Goal: Task Accomplishment & Management: Manage account settings

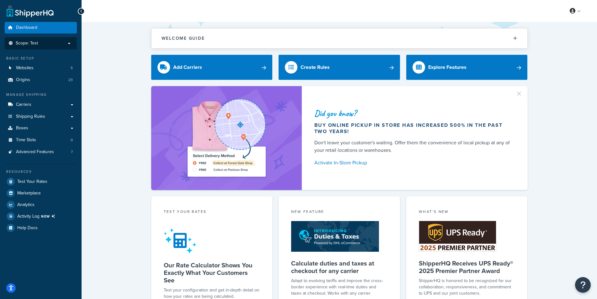
click at [41, 42] on p "Scope: Test" at bounding box center [41, 43] width 66 height 5
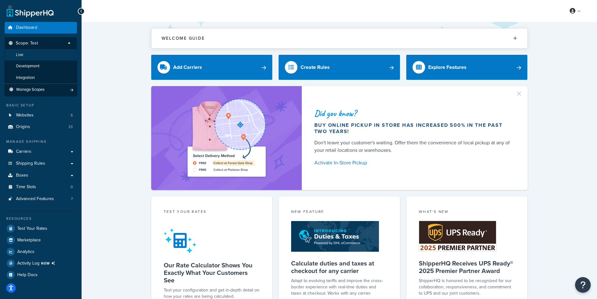
click at [29, 54] on li "Live" at bounding box center [40, 55] width 73 height 12
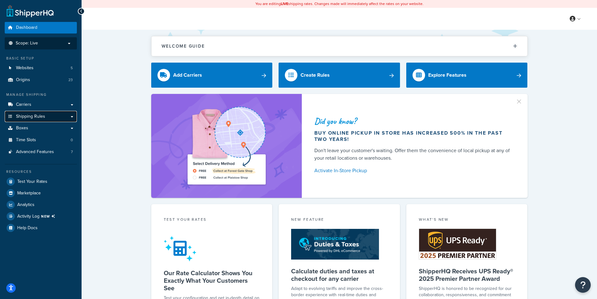
click at [32, 117] on span "Shipping Rules" at bounding box center [30, 116] width 29 height 5
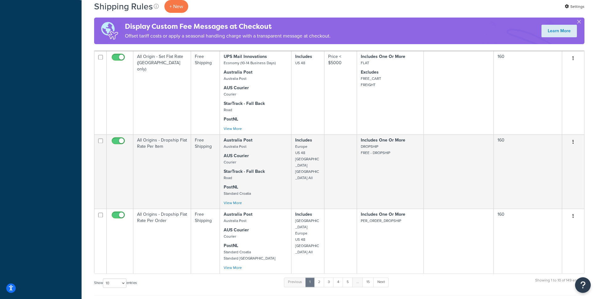
scroll to position [620, 0]
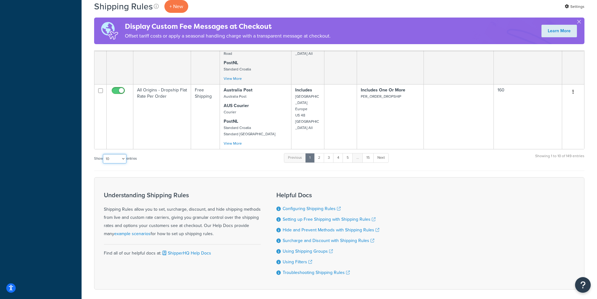
click at [103, 154] on select "10 15 25 50 100 1000" at bounding box center [115, 158] width 24 height 9
select select "1000"
click option "1000" at bounding box center [0, 0] width 0 height 0
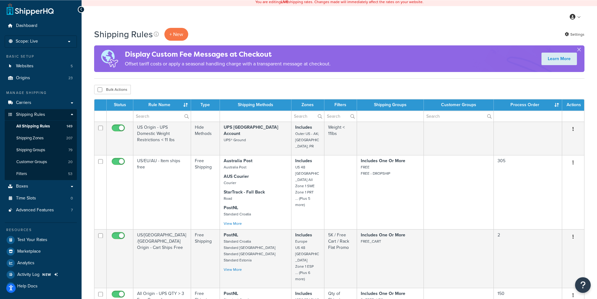
scroll to position [0, 0]
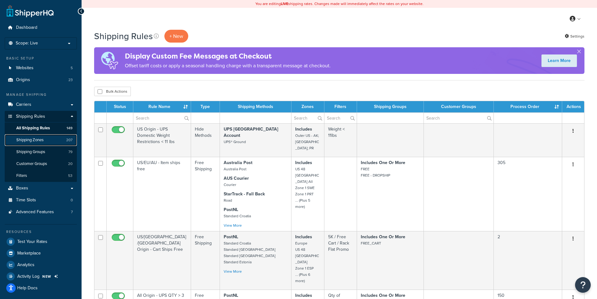
click at [33, 138] on span "Shipping Zones" at bounding box center [29, 140] width 27 height 5
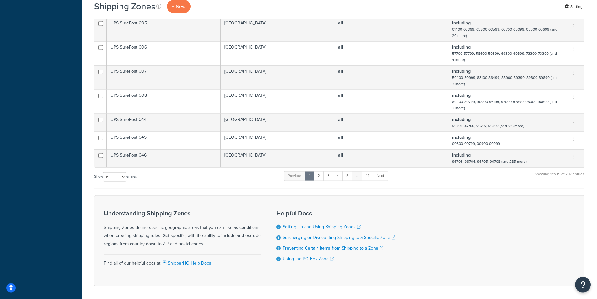
scroll to position [331, 0]
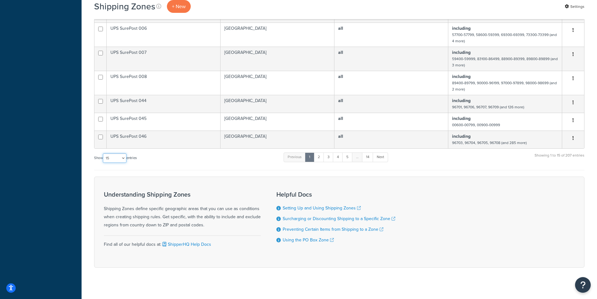
click at [103, 154] on select "10 15 25 50 100" at bounding box center [115, 158] width 24 height 9
select select "100"
click option "100" at bounding box center [0, 0] width 0 height 0
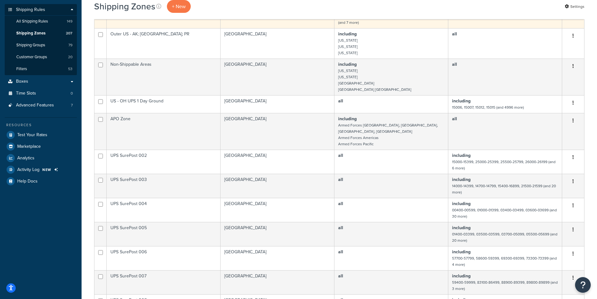
scroll to position [0, 0]
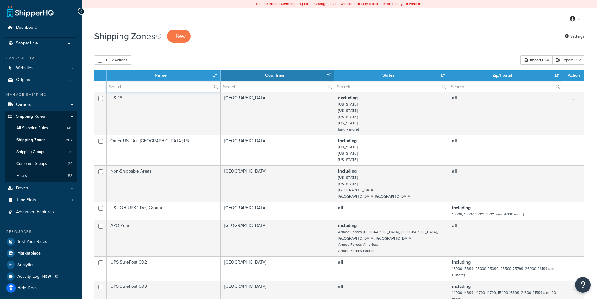
click at [152, 83] on input "text" at bounding box center [163, 87] width 113 height 11
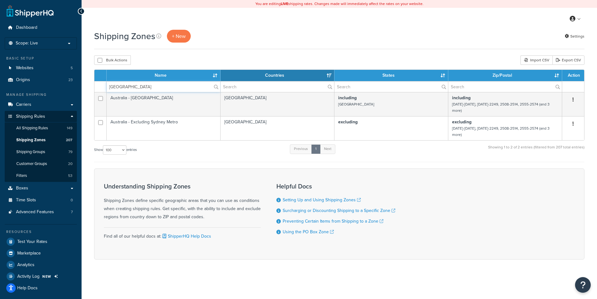
type input "sydney"
click at [35, 143] on span "Shipping Zones" at bounding box center [30, 140] width 29 height 5
click at [37, 139] on span "Shipping Zones" at bounding box center [30, 140] width 29 height 5
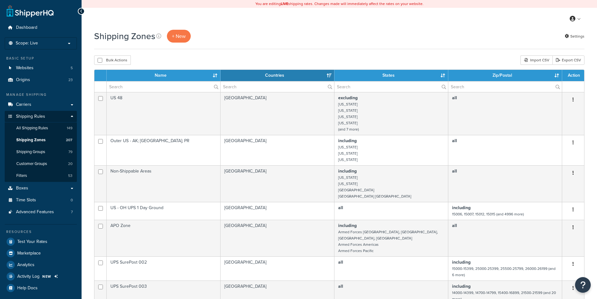
select select "15"
click at [38, 130] on span "All Shipping Rules" at bounding box center [32, 128] width 32 height 5
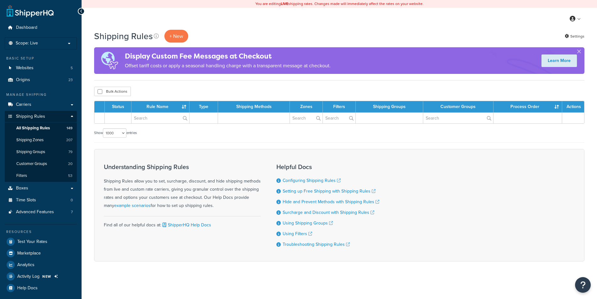
select select "1000"
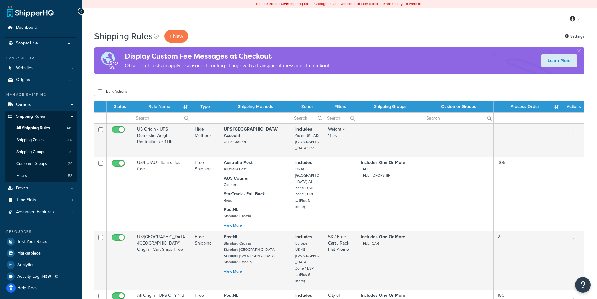
click at [202, 88] on div "Bulk Actions Duplicate [GEOGRAPHIC_DATA]" at bounding box center [339, 91] width 490 height 9
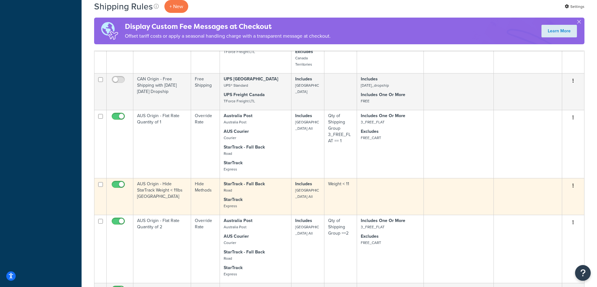
scroll to position [1932, 0]
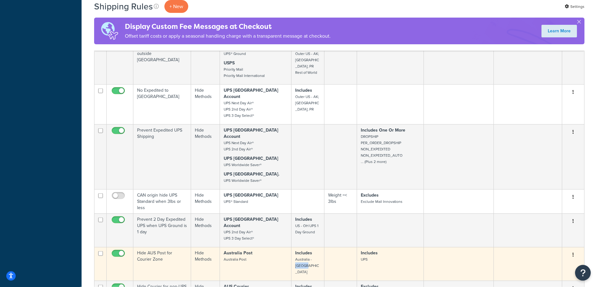
click at [575, 250] on button "button" at bounding box center [572, 255] width 9 height 10
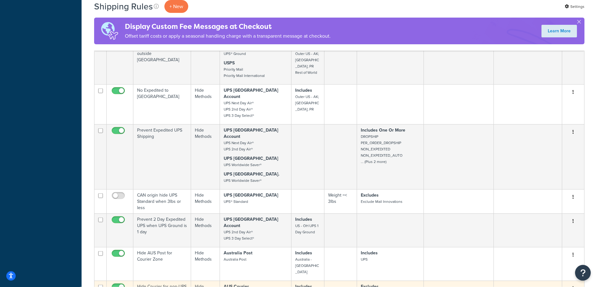
click at [572, 286] on icon "button" at bounding box center [572, 288] width 1 height 4
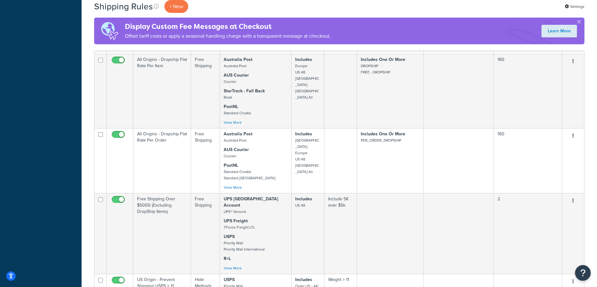
scroll to position [0, 0]
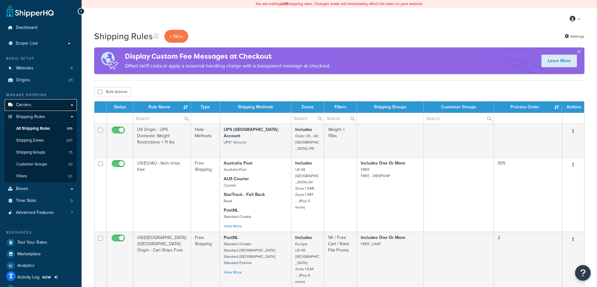
click at [28, 103] on span "Carriers" at bounding box center [23, 104] width 15 height 5
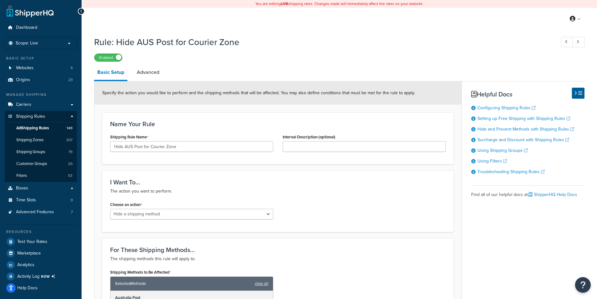
select select "HIDE"
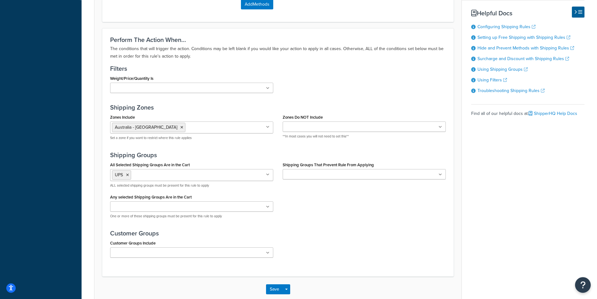
scroll to position [358, 0]
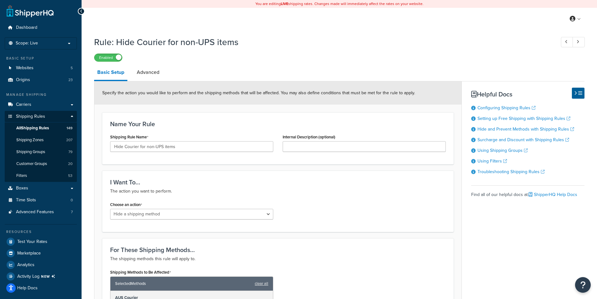
select select "HIDE"
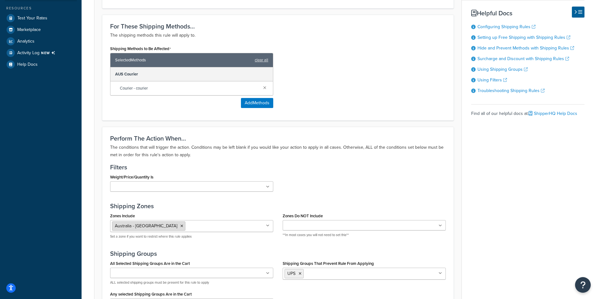
scroll to position [352, 0]
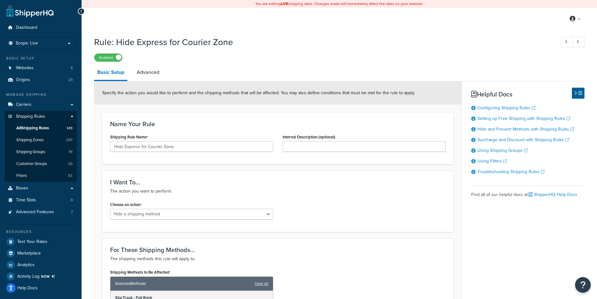
select select "HIDE"
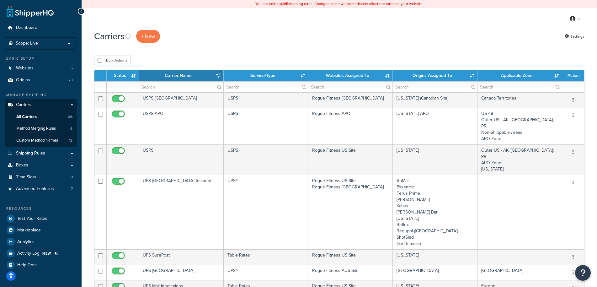
select select "15"
click at [346, 73] on th "Websites Assigned To" at bounding box center [350, 75] width 85 height 11
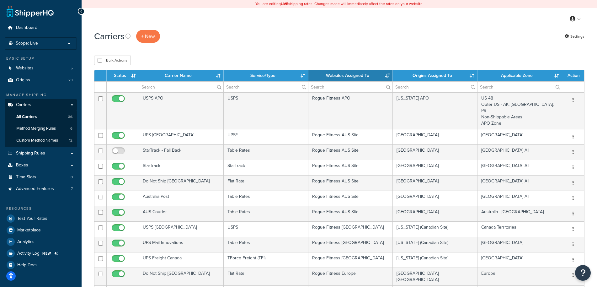
click at [346, 73] on th "Websites Assigned To" at bounding box center [350, 75] width 85 height 11
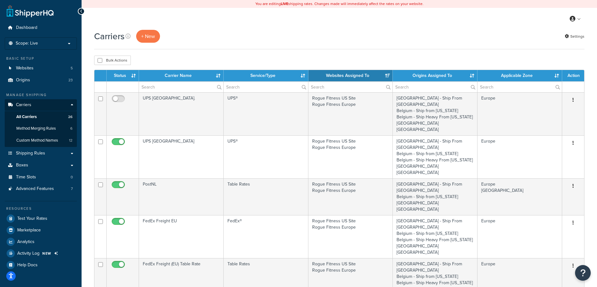
click at [346, 73] on th "Websites Assigned To" at bounding box center [350, 75] width 85 height 11
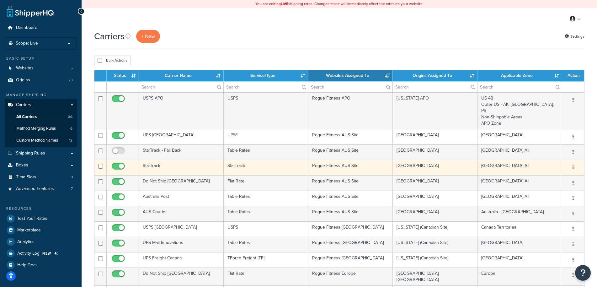
click at [351, 160] on td "Rogue Fitness AUS Site" at bounding box center [350, 167] width 85 height 15
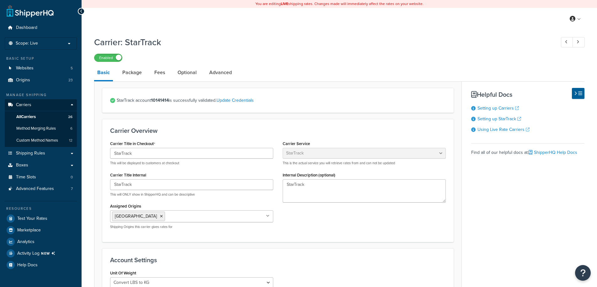
select select "starTrack"
select select "convert_lb_kg"
select select "CTN"
click at [132, 77] on link "Package" at bounding box center [132, 72] width 26 height 15
select select "18452"
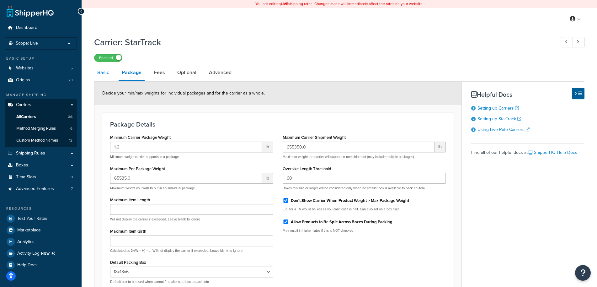
click at [106, 75] on link "Basic" at bounding box center [103, 72] width 18 height 15
select select "starTrack"
select select "convert_lb_kg"
select select "CTN"
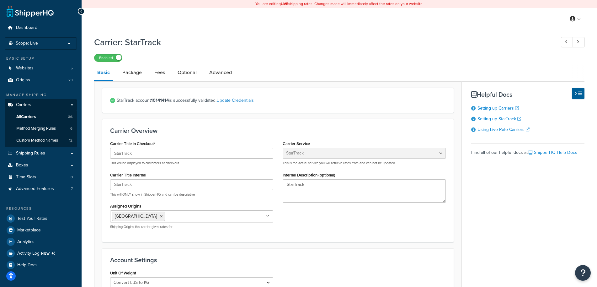
select select "18452"
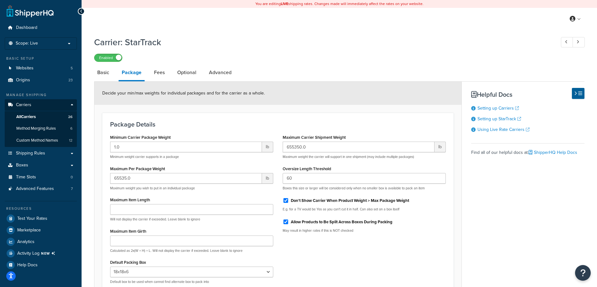
select select "starTrack"
select select "convert_lb_kg"
select select "CTN"
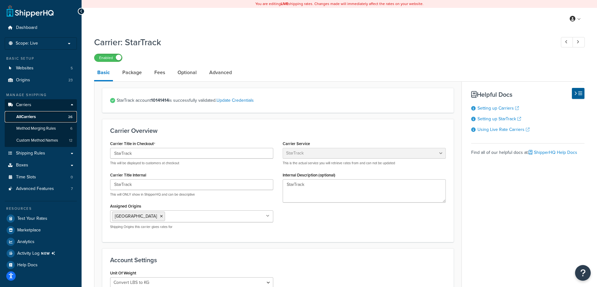
click at [30, 117] on span "All Carriers" at bounding box center [25, 116] width 19 height 5
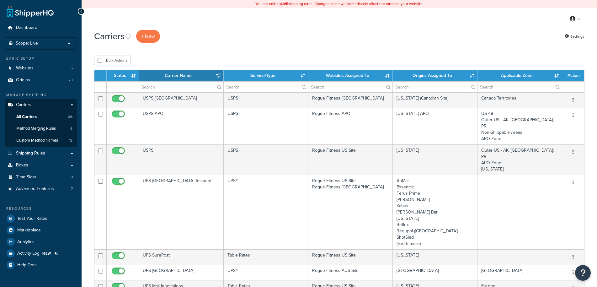
select select "15"
click at [351, 75] on th "Websites Assigned To" at bounding box center [350, 75] width 85 height 11
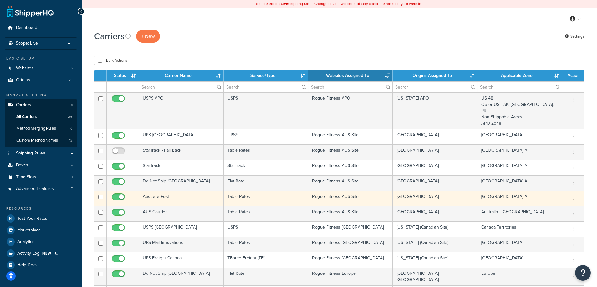
click at [333, 191] on td "Rogue Fitness AUS Site" at bounding box center [350, 197] width 85 height 15
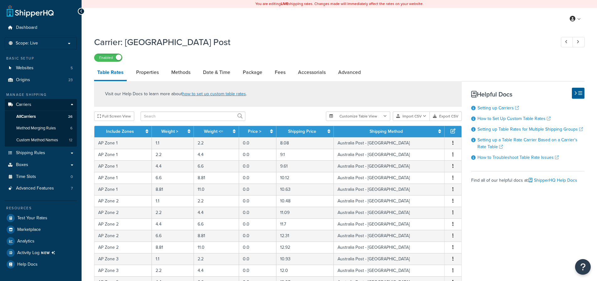
select select "25"
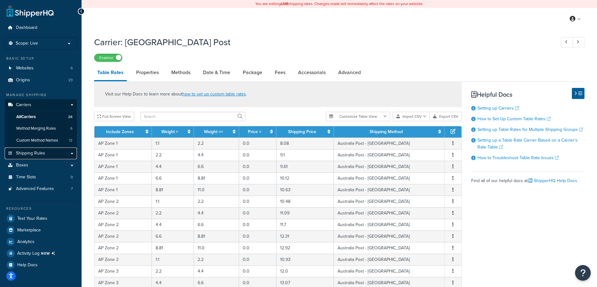
click at [72, 154] on link "Shipping Rules" at bounding box center [41, 153] width 72 height 12
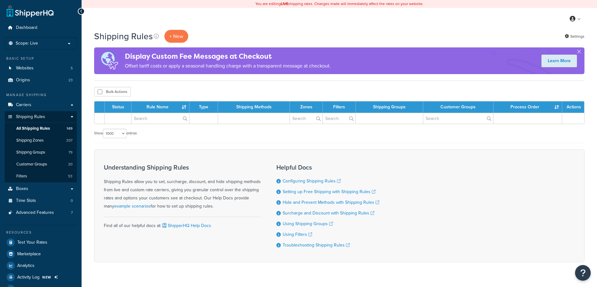
select select "1000"
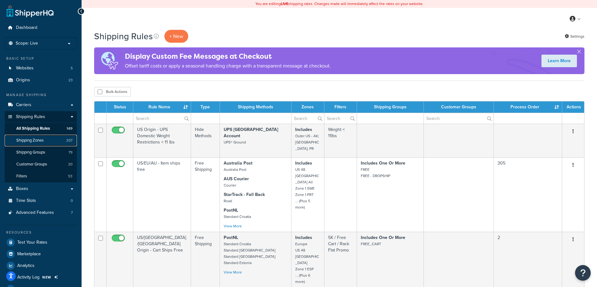
click at [41, 144] on link "Shipping Zones 207" at bounding box center [41, 140] width 72 height 12
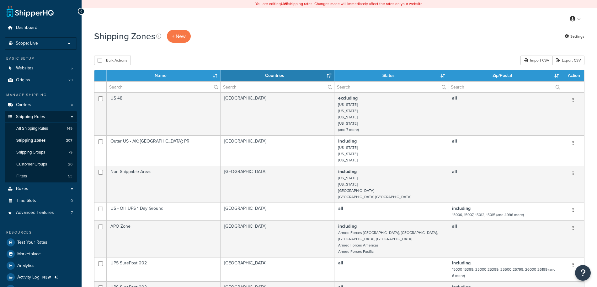
select select "15"
click at [147, 88] on input "text" at bounding box center [163, 87] width 113 height 11
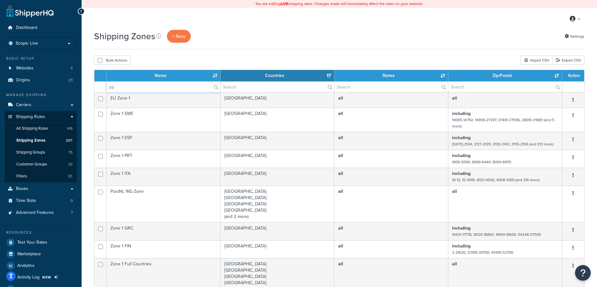
type input "z"
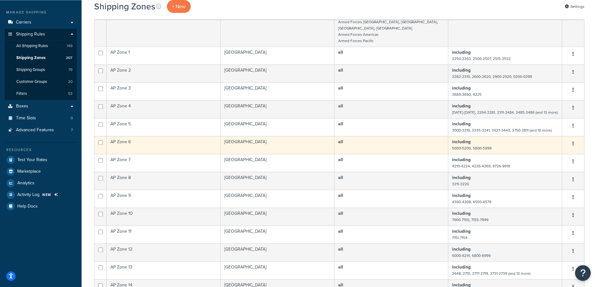
scroll to position [128, 0]
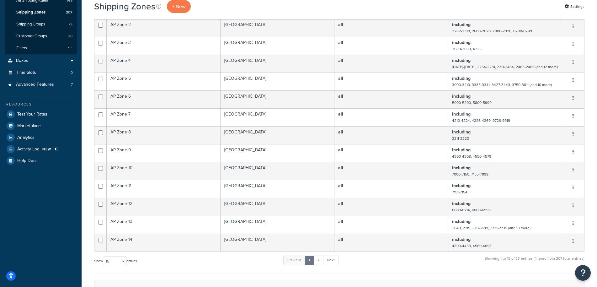
type input "ap zone"
click at [103, 256] on select "10 15 25 50 100" at bounding box center [115, 260] width 24 height 9
select select "100"
click option "100" at bounding box center [0, 0] width 0 height 0
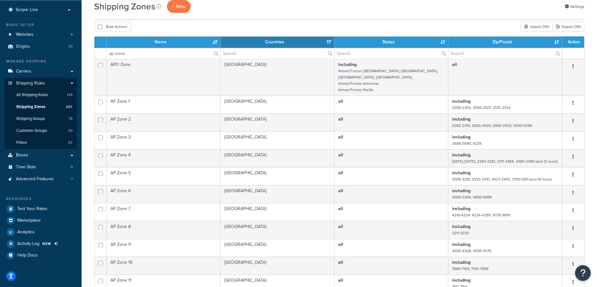
scroll to position [0, 0]
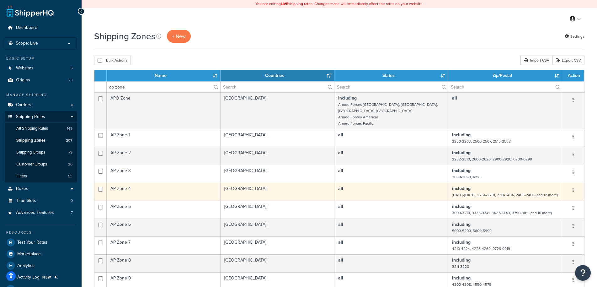
click at [472, 184] on td "including 1936-1999, 2264-2281, 2311-2484, 2485-2486 (and 12 more)" at bounding box center [505, 191] width 114 height 18
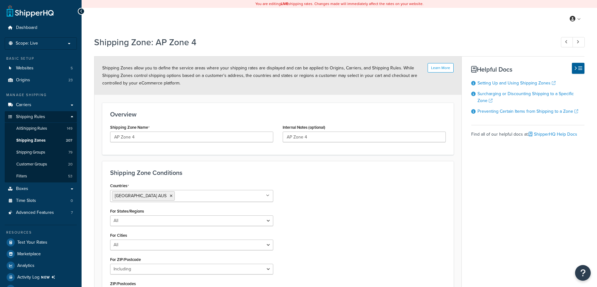
select select "including"
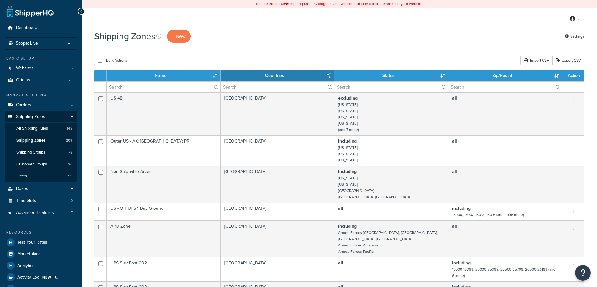
select select "15"
click at [151, 87] on input "text" at bounding box center [163, 87] width 113 height 11
click at [41, 129] on span "All Shipping Rules" at bounding box center [32, 128] width 32 height 5
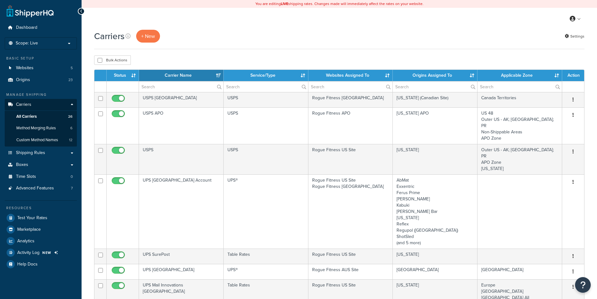
select select "15"
click at [366, 73] on th "Websites Assigned To" at bounding box center [350, 75] width 85 height 11
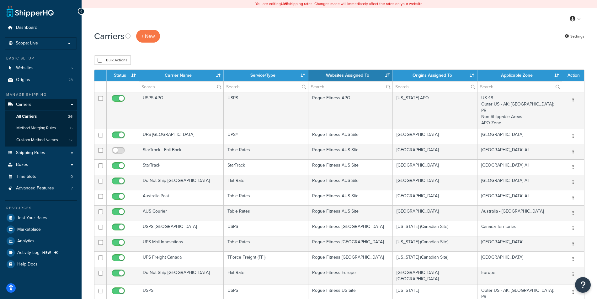
click at [366, 73] on th "Websites Assigned To" at bounding box center [350, 75] width 85 height 11
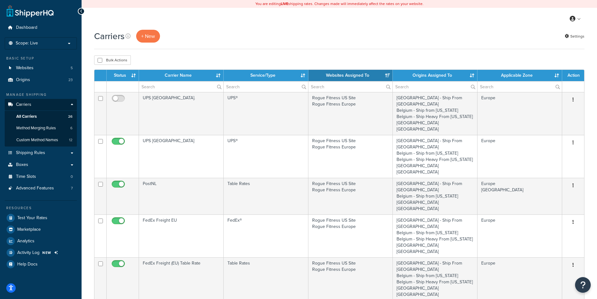
click at [366, 72] on th "Websites Assigned To" at bounding box center [350, 75] width 85 height 11
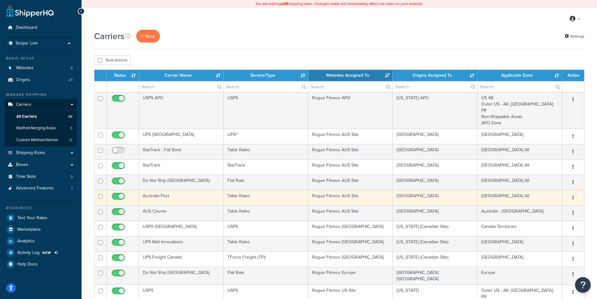
click at [338, 190] on td "Rogue Fitness AUS Site" at bounding box center [350, 197] width 85 height 15
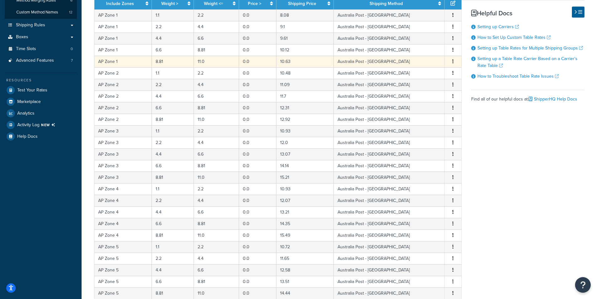
scroll to position [217, 0]
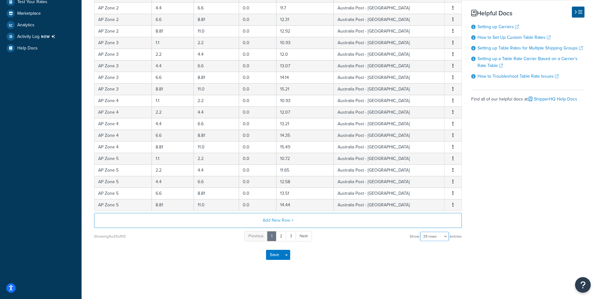
click at [420, 232] on select "10 rows 15 rows 25 rows 50 rows 100 rows 1000 rows" at bounding box center [434, 236] width 28 height 9
select select "1000"
click option "1000 rows" at bounding box center [0, 0] width 0 height 0
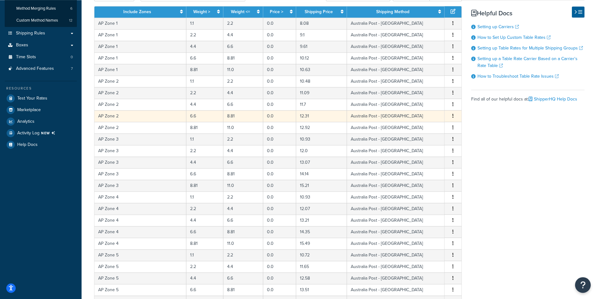
scroll to position [0, 0]
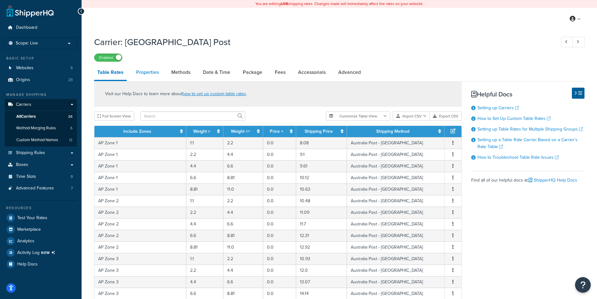
click at [154, 72] on link "Properties" at bounding box center [147, 72] width 29 height 15
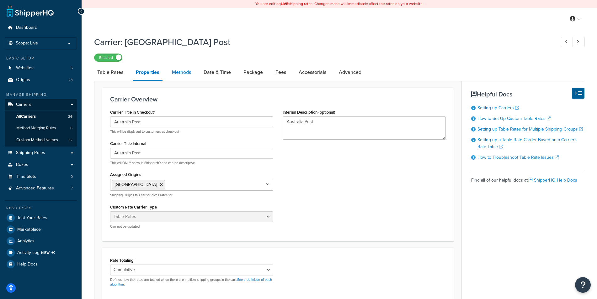
click at [179, 73] on link "Methods" at bounding box center [181, 72] width 25 height 15
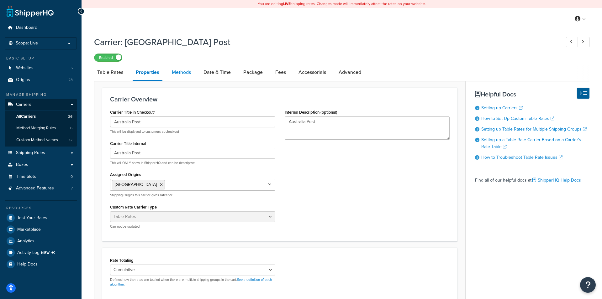
select select "25"
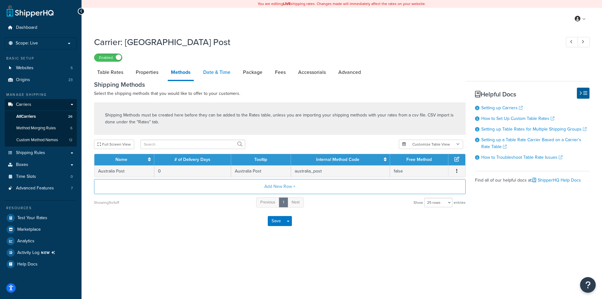
click at [208, 73] on link "Date & Time" at bounding box center [217, 72] width 34 height 15
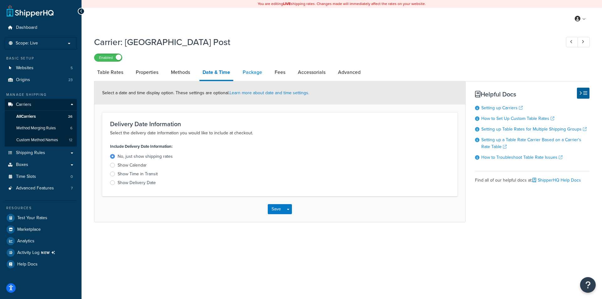
click at [254, 73] on link "Package" at bounding box center [252, 72] width 26 height 15
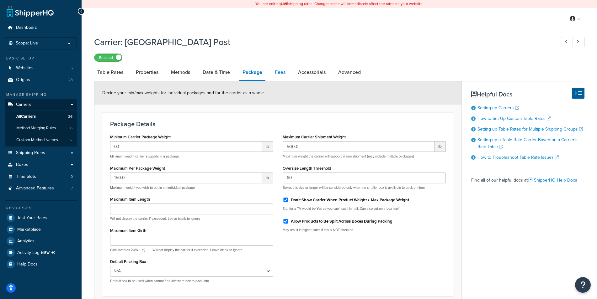
click at [281, 73] on link "Fees" at bounding box center [279, 72] width 17 height 15
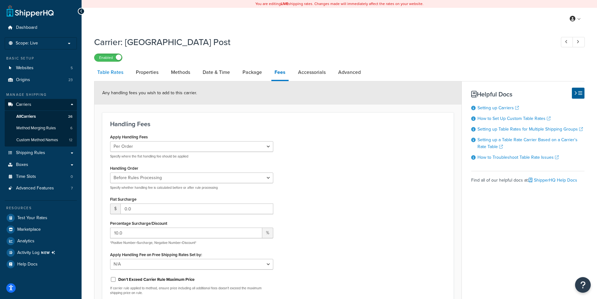
click at [115, 72] on link "Table Rates" at bounding box center [110, 72] width 32 height 15
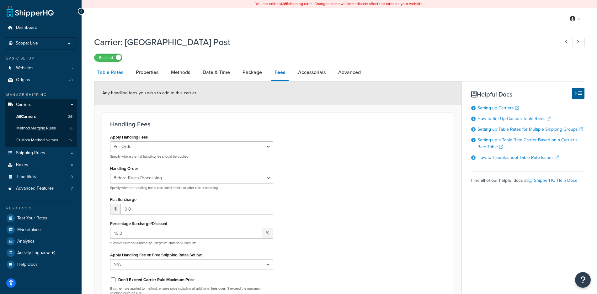
select select "25"
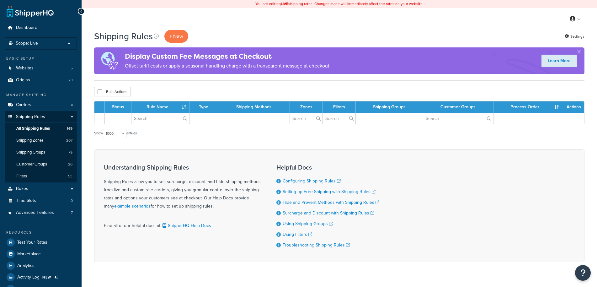
select select "1000"
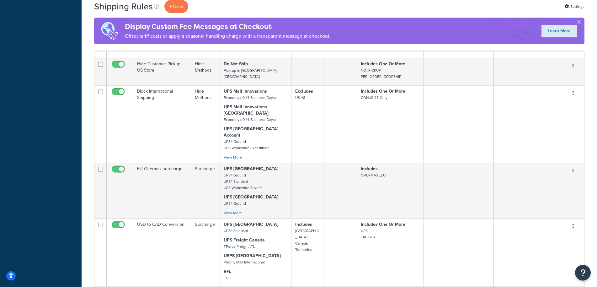
scroll to position [3284, 0]
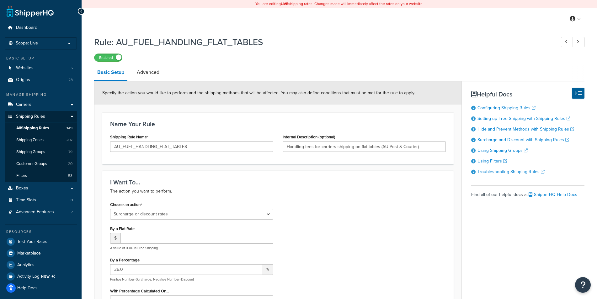
select select "SURCHARGE"
select select "LOCATION"
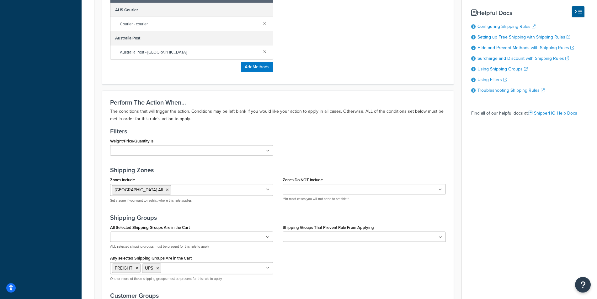
scroll to position [401, 0]
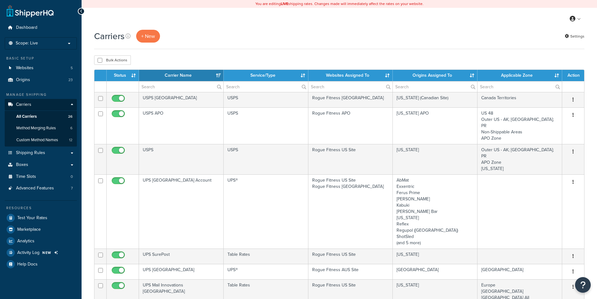
select select "15"
click at [357, 78] on th "Websites Assigned To" at bounding box center [350, 75] width 85 height 11
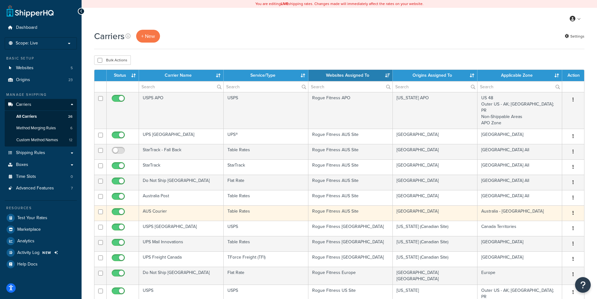
click at [346, 206] on td "Rogue Fitness AUS Site" at bounding box center [350, 213] width 85 height 15
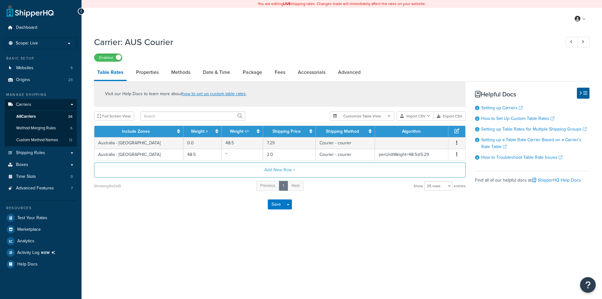
select select "25"
click at [279, 76] on link "Fees" at bounding box center [279, 72] width 17 height 15
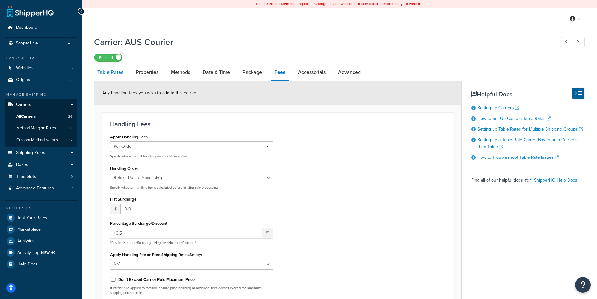
click at [111, 76] on link "Table Rates" at bounding box center [110, 72] width 32 height 15
select select "25"
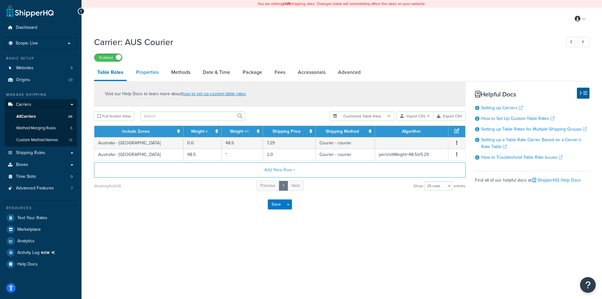
click at [147, 73] on link "Properties" at bounding box center [147, 72] width 29 height 15
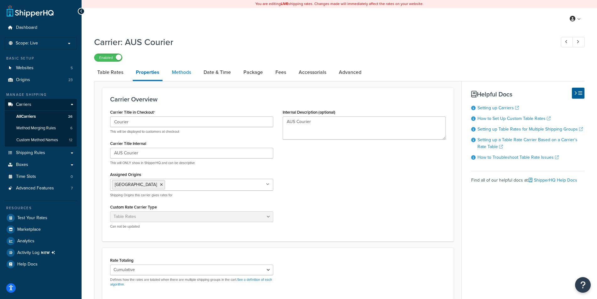
click at [180, 70] on link "Methods" at bounding box center [181, 72] width 25 height 15
select select "25"
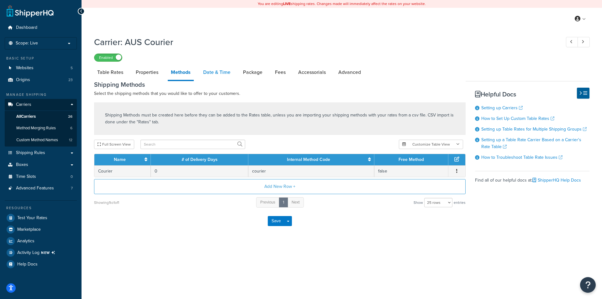
click at [215, 70] on link "Date & Time" at bounding box center [217, 72] width 34 height 15
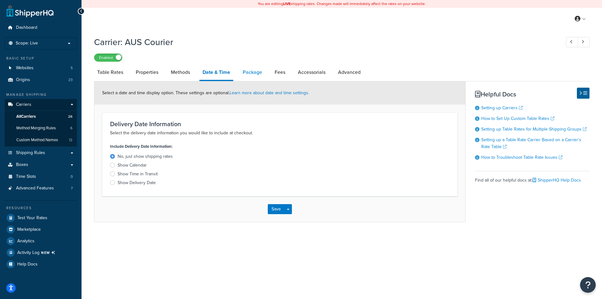
click at [255, 69] on link "Package" at bounding box center [252, 72] width 26 height 15
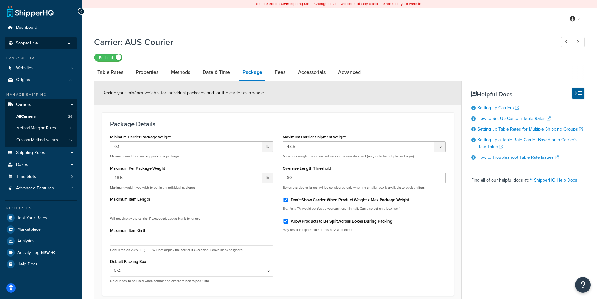
click at [41, 44] on p "Scope: Live" at bounding box center [41, 43] width 66 height 5
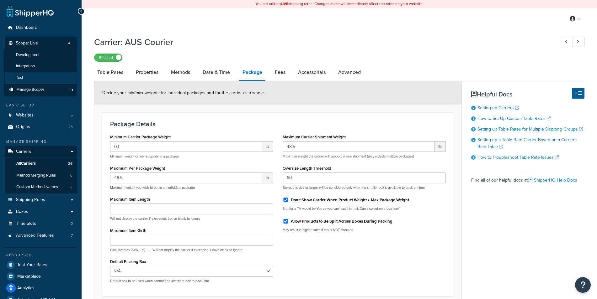
click at [26, 76] on li "Test" at bounding box center [40, 78] width 73 height 12
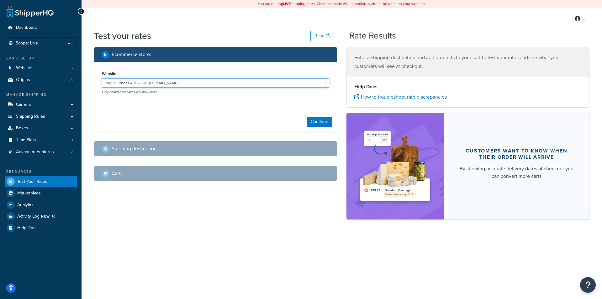
click at [102, 78] on select "Rogue Fitness APO - [URL][DOMAIN_NAME] Rogue Fitness AUS Site - [DOMAIN_NAME][U…" at bounding box center [215, 82] width 227 height 9
select select "fa63caa04fac8ad7e36c0ae9eb26eca4"
click option "Rogue Fitness AUS Site - [DOMAIN_NAME][URL]" at bounding box center [0, 0] width 0 height 0
click at [315, 119] on button "Continue" at bounding box center [319, 122] width 25 height 10
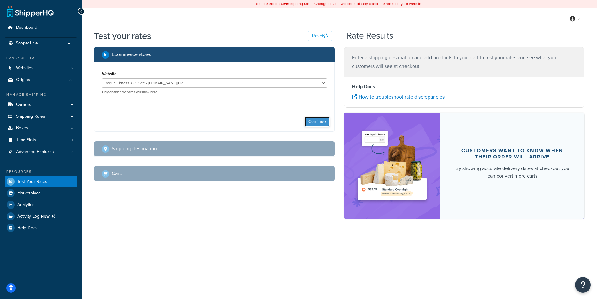
select select "[GEOGRAPHIC_DATA]"
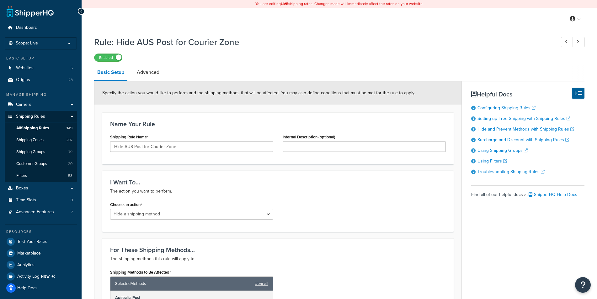
select select "HIDE"
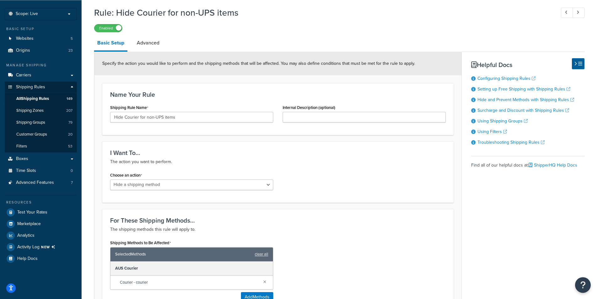
scroll to position [96, 0]
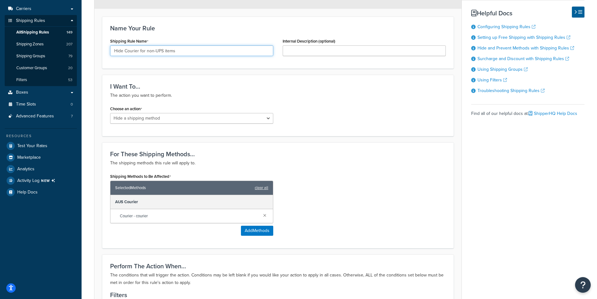
drag, startPoint x: 178, startPoint y: 49, endPoint x: 105, endPoint y: 52, distance: 73.1
click at [110, 52] on input "Hide Courier for non-UPS items" at bounding box center [191, 50] width 163 height 11
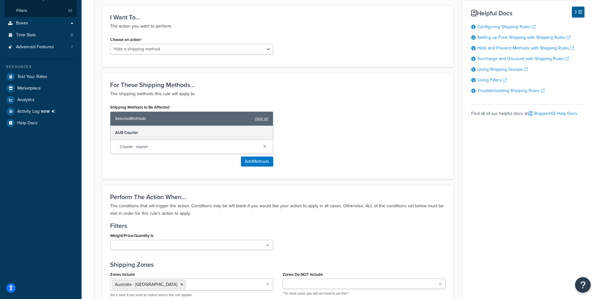
scroll to position [0, 0]
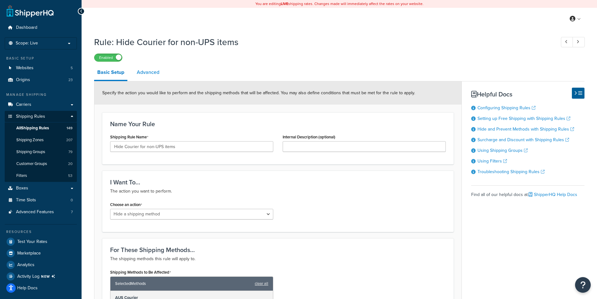
click at [155, 69] on link "Advanced" at bounding box center [148, 72] width 29 height 15
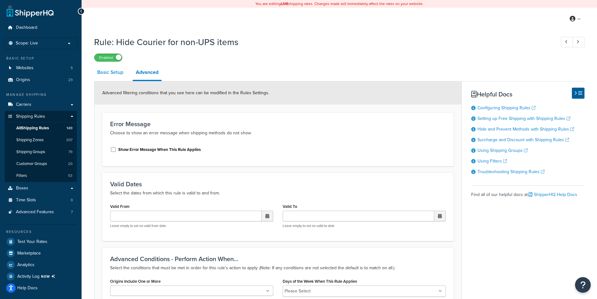
click at [107, 73] on link "Basic Setup" at bounding box center [110, 72] width 32 height 15
select select "HIDE"
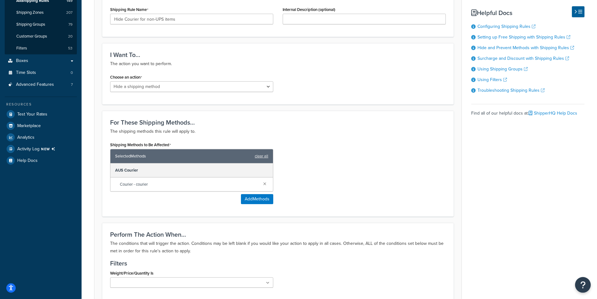
scroll to position [64, 0]
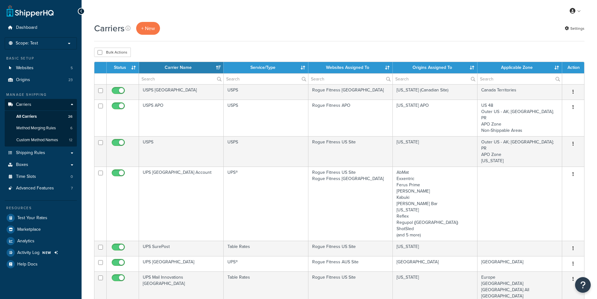
select select "15"
click at [374, 68] on th "Websites Assigned To" at bounding box center [350, 67] width 85 height 11
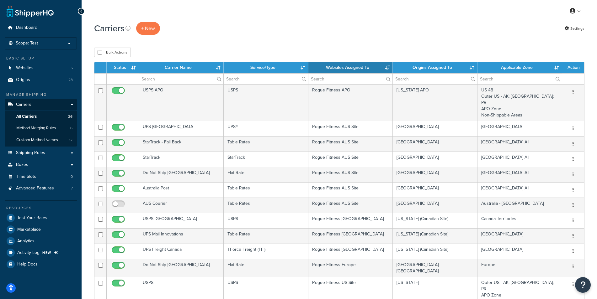
click at [374, 68] on th "Websites Assigned To" at bounding box center [350, 67] width 85 height 11
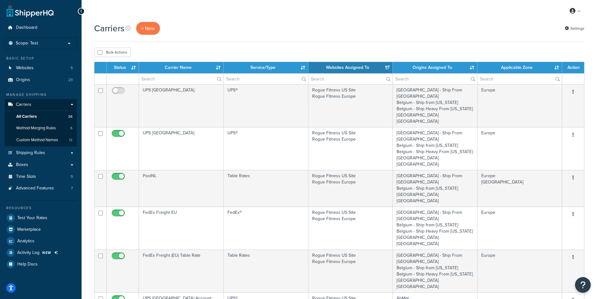
click at [371, 66] on th "Websites Assigned To" at bounding box center [350, 67] width 85 height 11
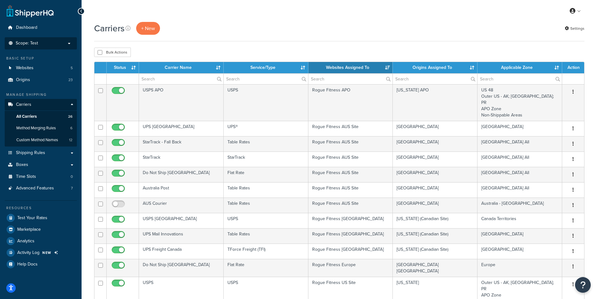
click at [26, 39] on li "Scope: Test Live Development Integration Manage Scopes" at bounding box center [41, 43] width 72 height 12
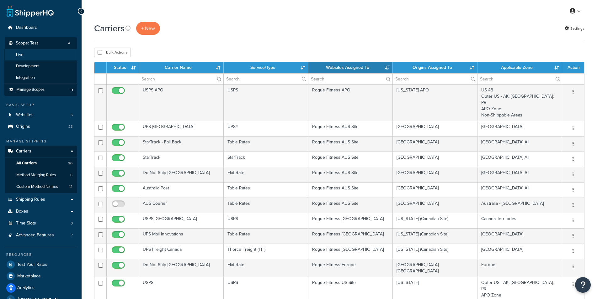
click at [25, 56] on li "Live" at bounding box center [40, 55] width 73 height 12
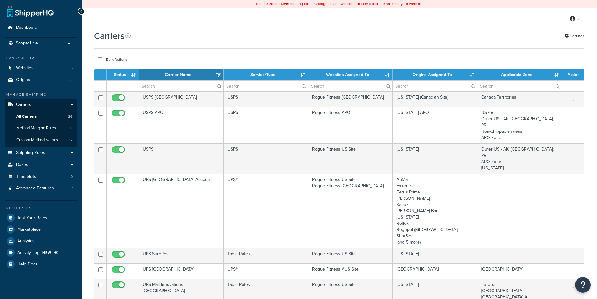
select select "15"
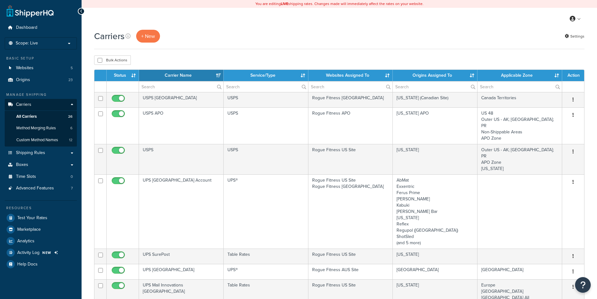
select select "15"
click at [372, 74] on th "Websites Assigned To" at bounding box center [350, 75] width 85 height 11
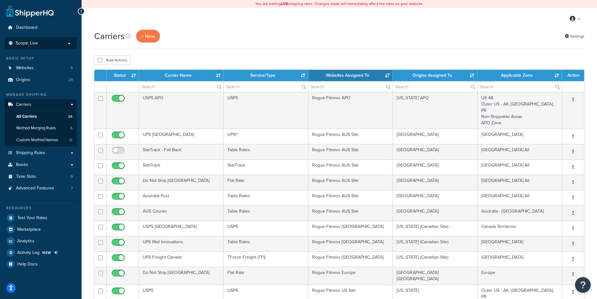
click at [31, 41] on span "Scope: Live" at bounding box center [27, 43] width 22 height 5
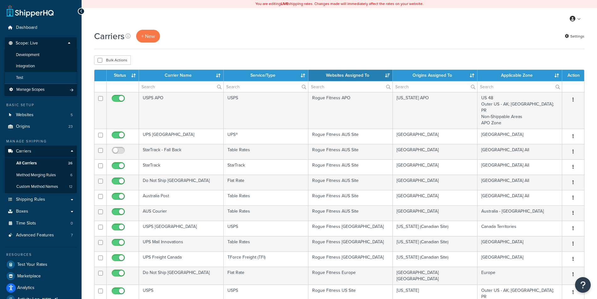
click at [34, 78] on li "Test" at bounding box center [40, 78] width 73 height 12
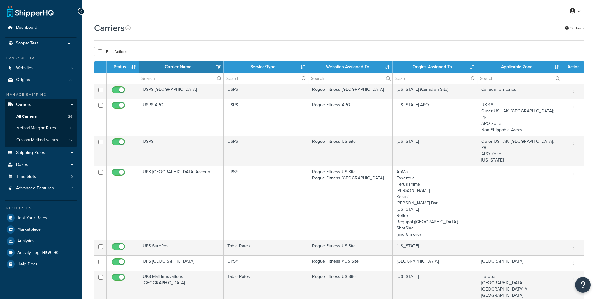
select select "15"
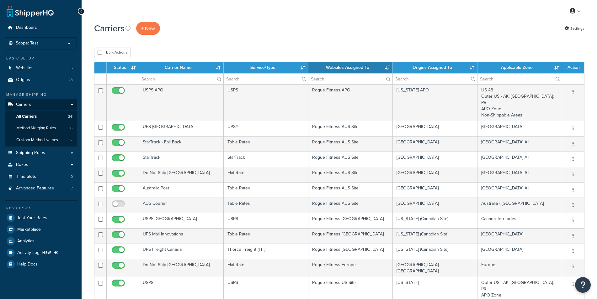
select select "15"
click at [367, 65] on th "Websites Assigned To" at bounding box center [350, 67] width 85 height 11
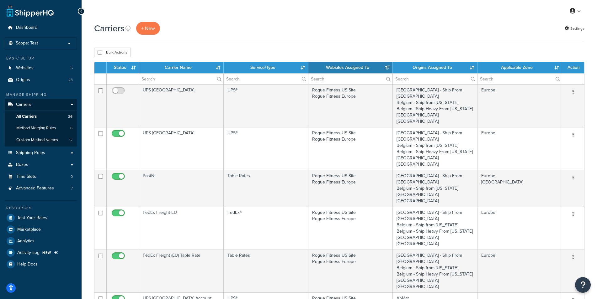
click at [367, 65] on th "Websites Assigned To" at bounding box center [350, 67] width 85 height 11
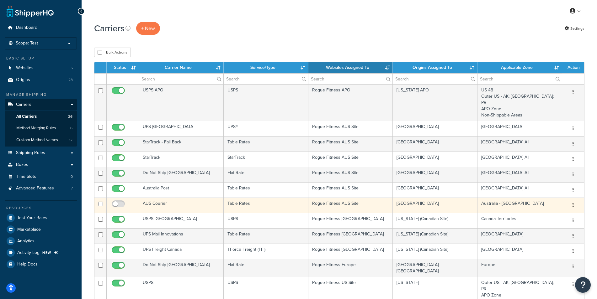
click at [348, 202] on td "Rogue Fitness AUS Site" at bounding box center [350, 205] width 85 height 15
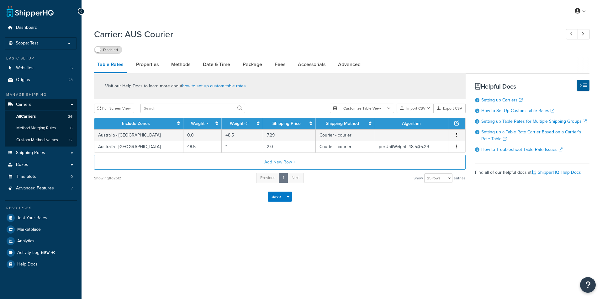
select select "25"
click at [112, 51] on label "Disabled" at bounding box center [108, 50] width 28 height 8
click at [183, 65] on link "Methods" at bounding box center [180, 64] width 25 height 15
select select "25"
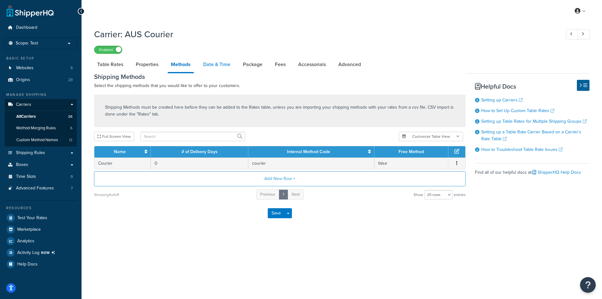
click at [208, 66] on link "Date & Time" at bounding box center [217, 64] width 34 height 15
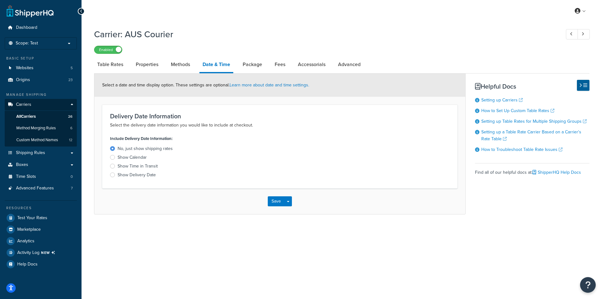
click at [238, 64] on li "Date & Time" at bounding box center [219, 65] width 40 height 16
click at [261, 64] on link "Package" at bounding box center [252, 64] width 26 height 15
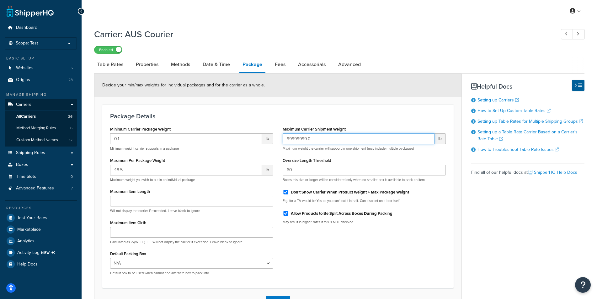
drag, startPoint x: 312, startPoint y: 138, endPoint x: 286, endPoint y: 139, distance: 25.7
click at [286, 139] on input "99999999.0" at bounding box center [358, 139] width 152 height 11
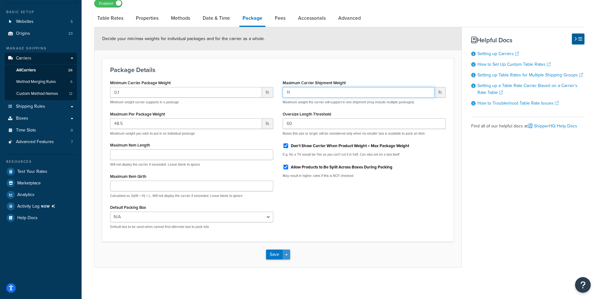
type input "11"
click at [287, 256] on button "Save Dropdown" at bounding box center [286, 255] width 8 height 10
click at [284, 267] on button "Save and Edit" at bounding box center [289, 266] width 46 height 13
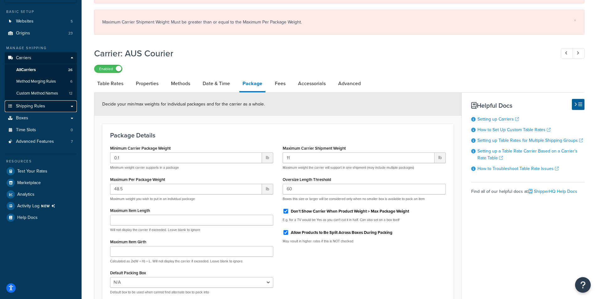
click at [32, 106] on span "Shipping Rules" at bounding box center [30, 106] width 29 height 5
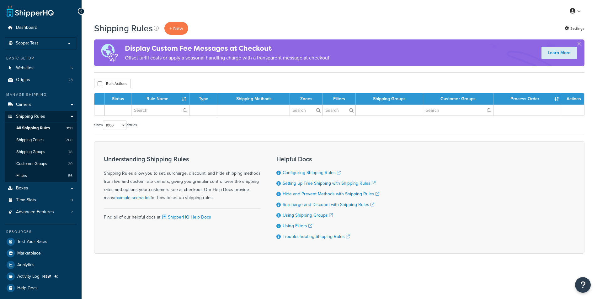
select select "1000"
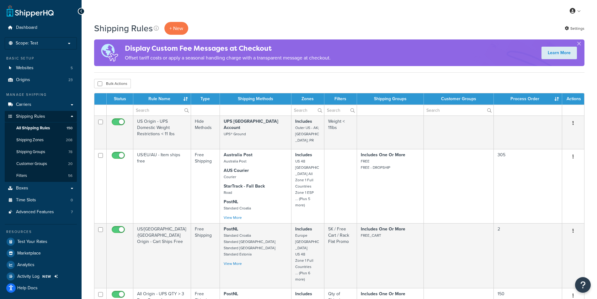
click at [212, 87] on div "Bulk Actions Duplicate Delete" at bounding box center [339, 83] width 490 height 9
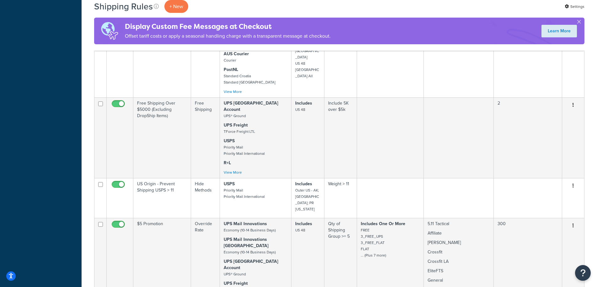
scroll to position [1930, 0]
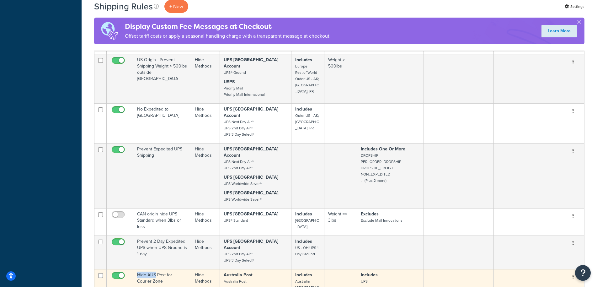
click at [121, 273] on input "checkbox" at bounding box center [118, 277] width 17 height 8
checkbox input "false"
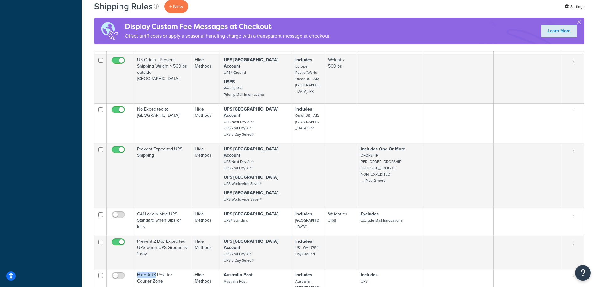
checkbox input "false"
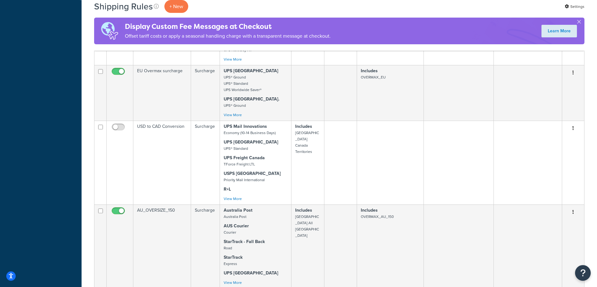
scroll to position [3429, 0]
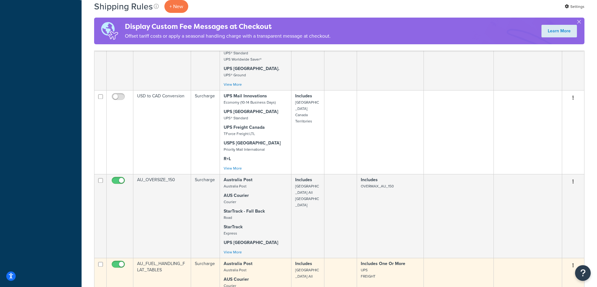
click at [327, 257] on td at bounding box center [340, 275] width 33 height 37
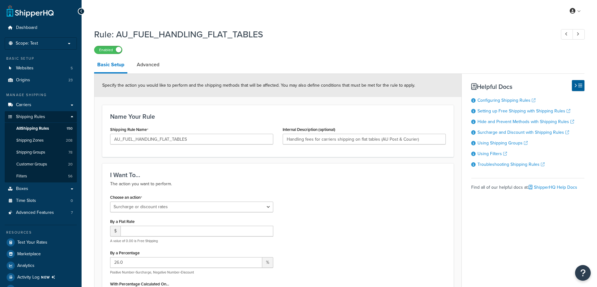
select select "SURCHARGE"
select select "LOCATION"
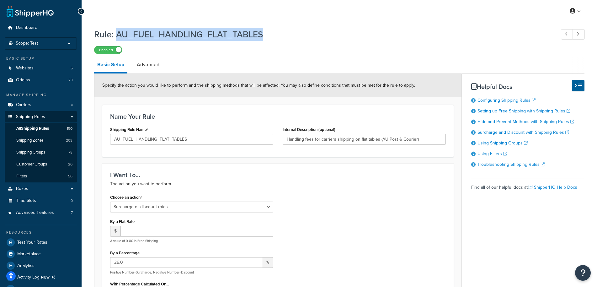
drag, startPoint x: 279, startPoint y: 34, endPoint x: 117, endPoint y: 37, distance: 162.4
click at [117, 37] on h1 "Rule: AU_FUEL_HANDLING_FLAT_TABLES" at bounding box center [321, 34] width 455 height 12
copy h1 "AU_FUEL_HANDLING_FLAT_TABLES"
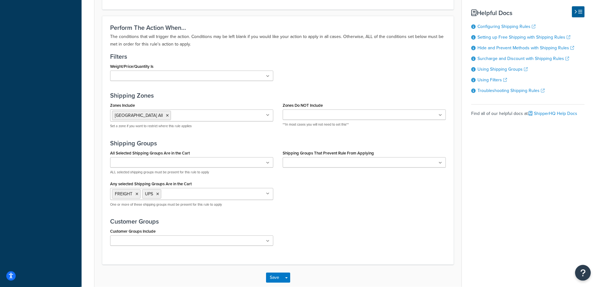
scroll to position [438, 0]
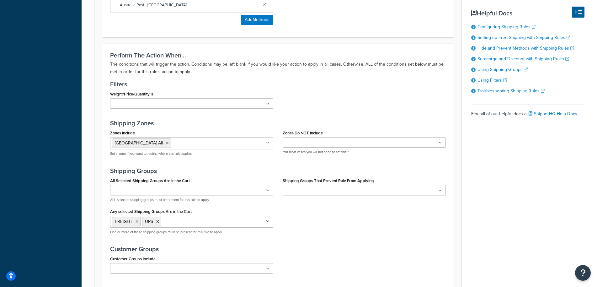
click at [199, 223] on input "Any selected Shipping Groups Are in the Cart" at bounding box center [190, 221] width 55 height 7
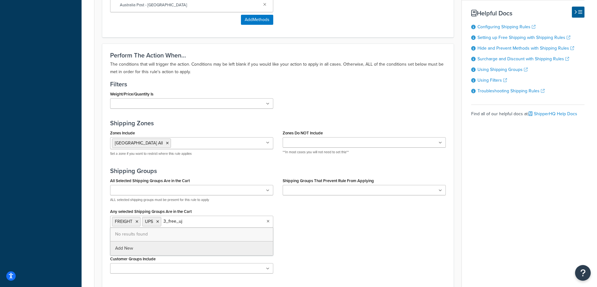
type input "3_free_u"
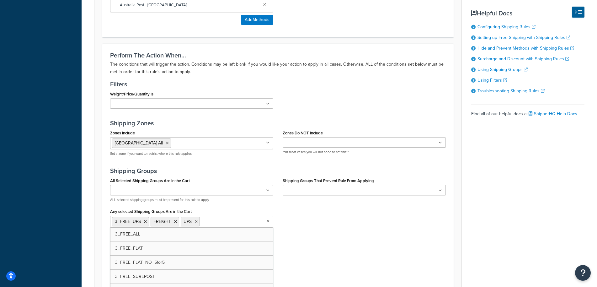
click at [348, 233] on div "All Selected Shipping Groups Are in the Cart 3_FREE_ALL 3_FREE_FLAT 3_FREE_FLAT…" at bounding box center [277, 207] width 345 height 63
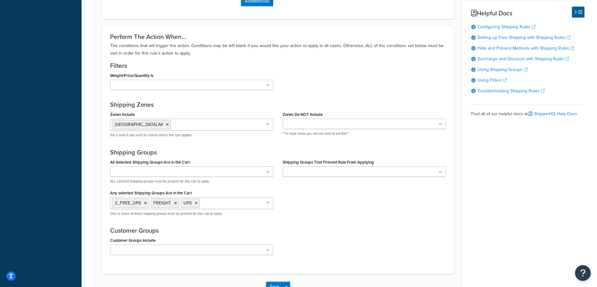
scroll to position [502, 0]
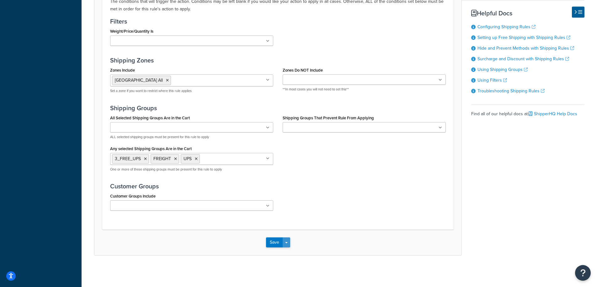
click at [289, 243] on button "Save Dropdown" at bounding box center [286, 242] width 8 height 10
click at [289, 253] on button "Save and Edit" at bounding box center [296, 253] width 61 height 13
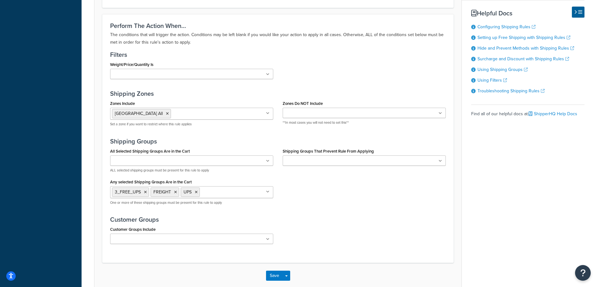
scroll to position [0, 0]
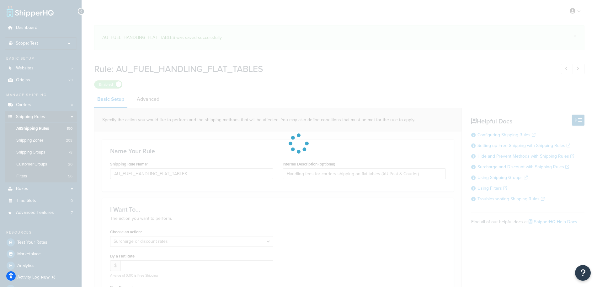
select select "SURCHARGE"
select select "LOCATION"
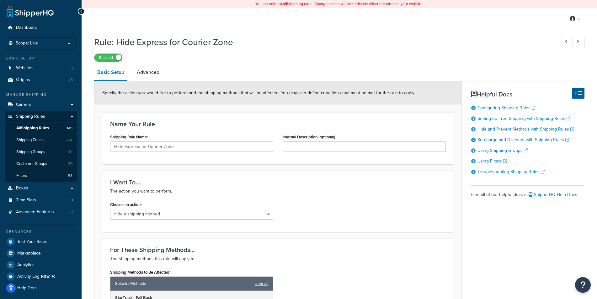
select select "HIDE"
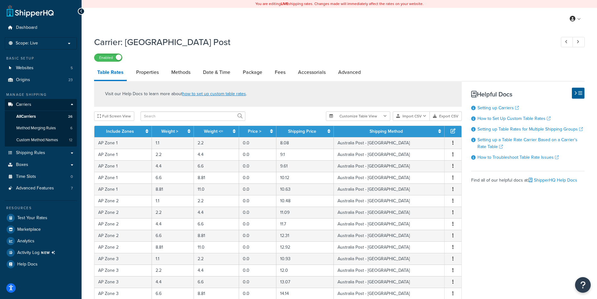
select select "25"
click at [30, 117] on span "All Carriers" at bounding box center [25, 116] width 19 height 5
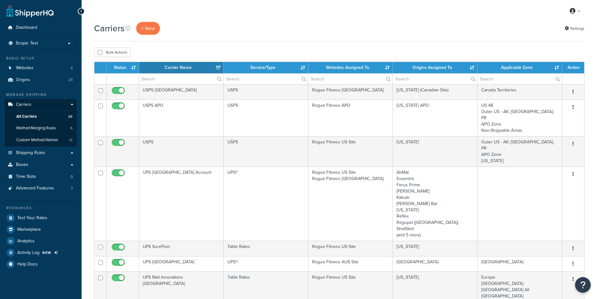
select select "15"
click at [344, 69] on th "Websites Assigned To" at bounding box center [350, 67] width 85 height 11
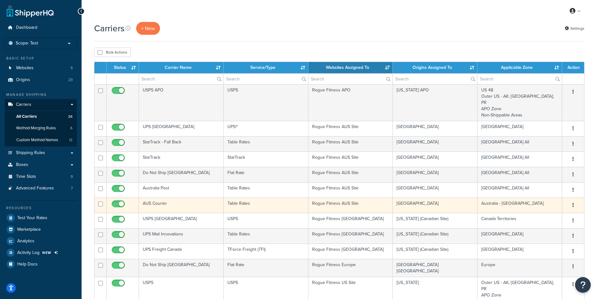
click at [361, 198] on td "Rogue Fitness AUS Site" at bounding box center [350, 205] width 85 height 15
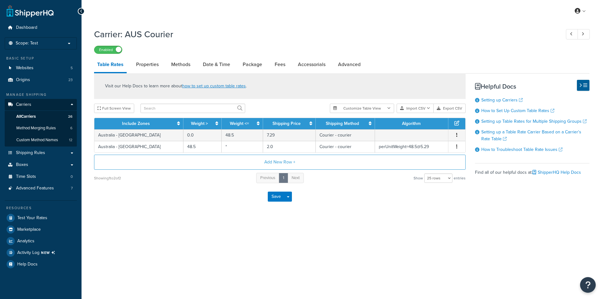
select select "25"
click at [256, 64] on link "Package" at bounding box center [252, 64] width 26 height 15
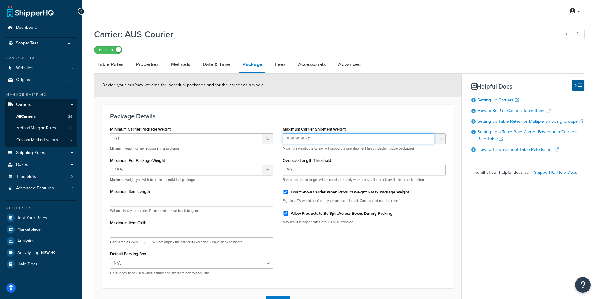
drag, startPoint x: 329, startPoint y: 139, endPoint x: 274, endPoint y: 139, distance: 54.2
click at [282, 139] on input "99999999.0" at bounding box center [358, 139] width 152 height 11
click at [38, 42] on p "Scope: Test" at bounding box center [41, 43] width 66 height 5
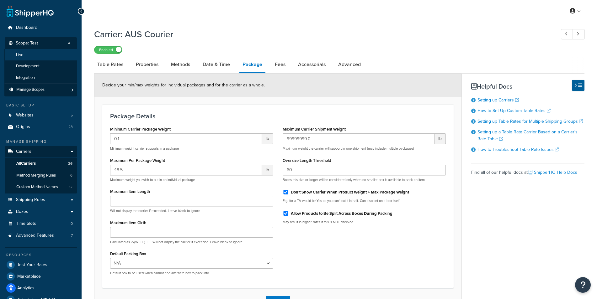
click at [30, 52] on li "Live" at bounding box center [40, 55] width 73 height 12
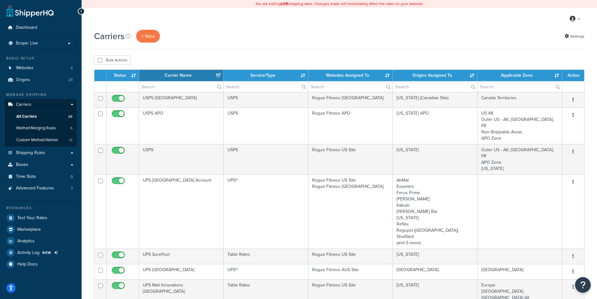
select select "15"
click at [360, 76] on th "Websites Assigned To" at bounding box center [350, 75] width 85 height 11
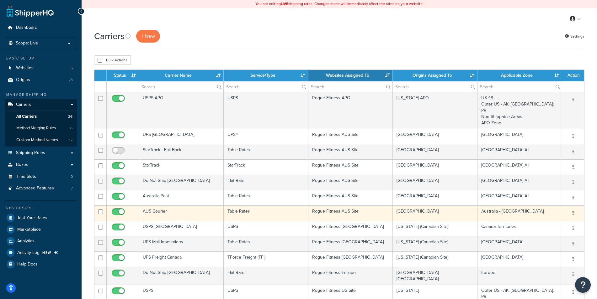
click at [348, 206] on td "Rogue Fitness AUS Site" at bounding box center [350, 213] width 85 height 15
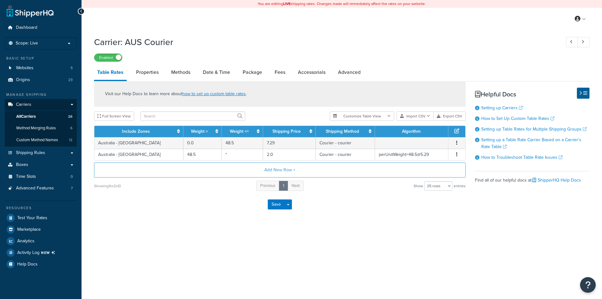
select select "25"
click at [246, 76] on link "Package" at bounding box center [252, 72] width 26 height 15
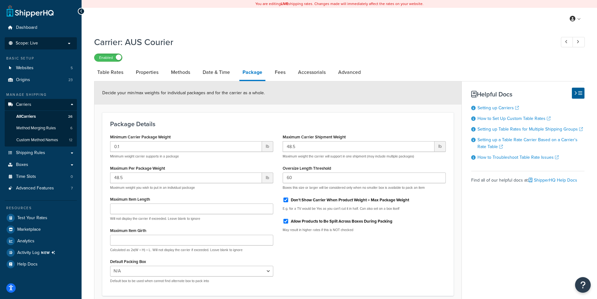
click at [32, 44] on span "Scope: Live" at bounding box center [27, 43] width 22 height 5
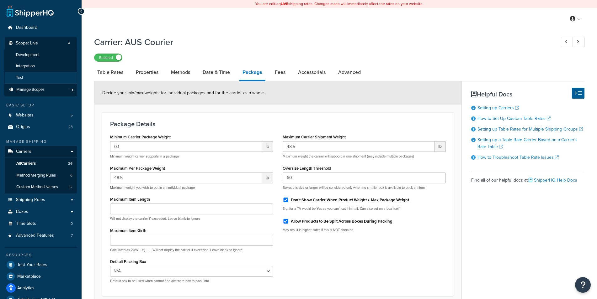
click at [35, 76] on li "Test" at bounding box center [40, 78] width 73 height 12
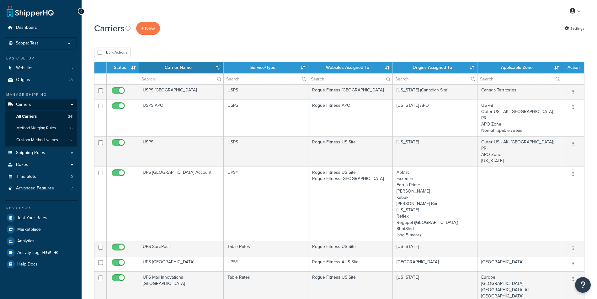
select select "15"
click at [357, 66] on th "Websites Assigned To" at bounding box center [350, 67] width 85 height 11
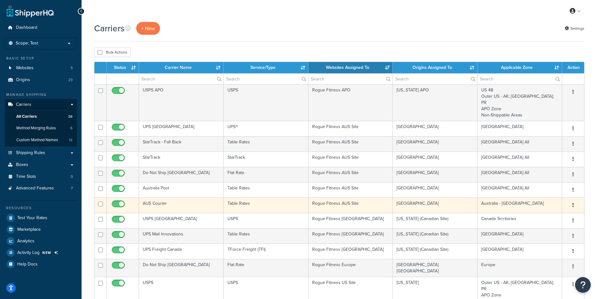
click at [355, 198] on td "Rogue Fitness AUS Site" at bounding box center [350, 205] width 85 height 15
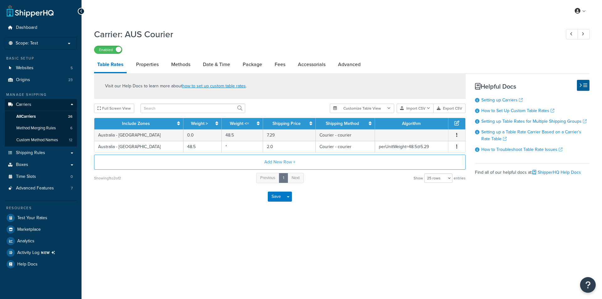
select select "25"
click at [251, 62] on link "Package" at bounding box center [252, 64] width 26 height 15
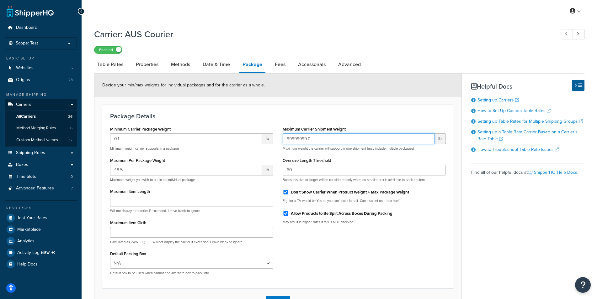
drag, startPoint x: 317, startPoint y: 141, endPoint x: 282, endPoint y: 141, distance: 35.1
click at [282, 141] on input "99999999.0" at bounding box center [358, 139] width 152 height 11
type input "11"
click at [339, 120] on div "Package Details Minimum Carrier Package Weight 0.1 lb Minimum weight carrier su…" at bounding box center [277, 197] width 351 height 184
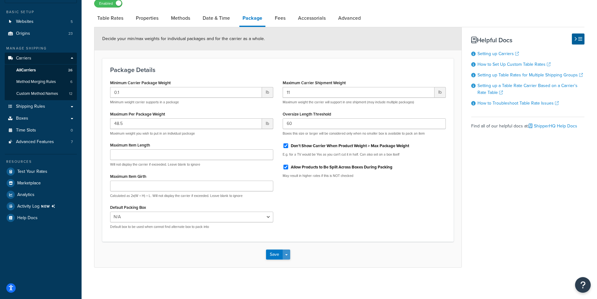
click at [290, 255] on button "Save Dropdown" at bounding box center [286, 255] width 8 height 10
click at [290, 267] on button "Save and Edit" at bounding box center [289, 266] width 46 height 13
click at [288, 255] on button "Save Dropdown" at bounding box center [286, 255] width 8 height 10
click at [287, 266] on button "Save and Edit" at bounding box center [289, 266] width 46 height 13
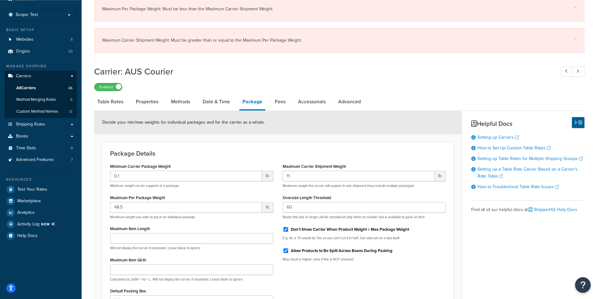
scroll to position [64, 0]
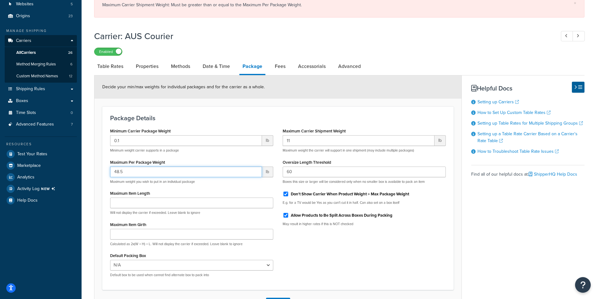
drag, startPoint x: 131, startPoint y: 176, endPoint x: 103, endPoint y: 173, distance: 28.7
click at [110, 173] on input "48.5" at bounding box center [186, 172] width 152 height 11
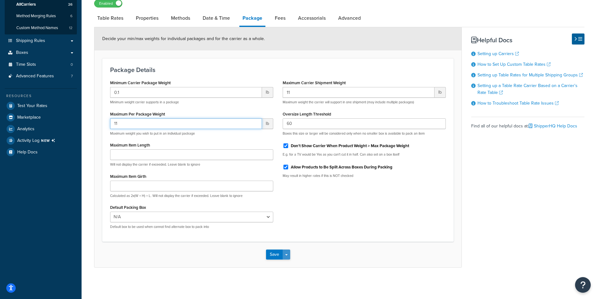
type input "11"
click at [283, 253] on button "Save Dropdown" at bounding box center [286, 255] width 8 height 10
click at [288, 264] on button "Save and Edit" at bounding box center [289, 266] width 46 height 13
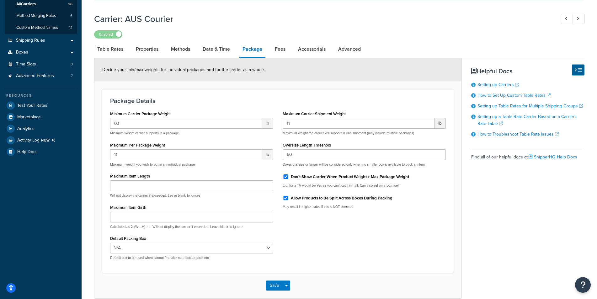
scroll to position [0, 0]
